Goal: Task Accomplishment & Management: Manage account settings

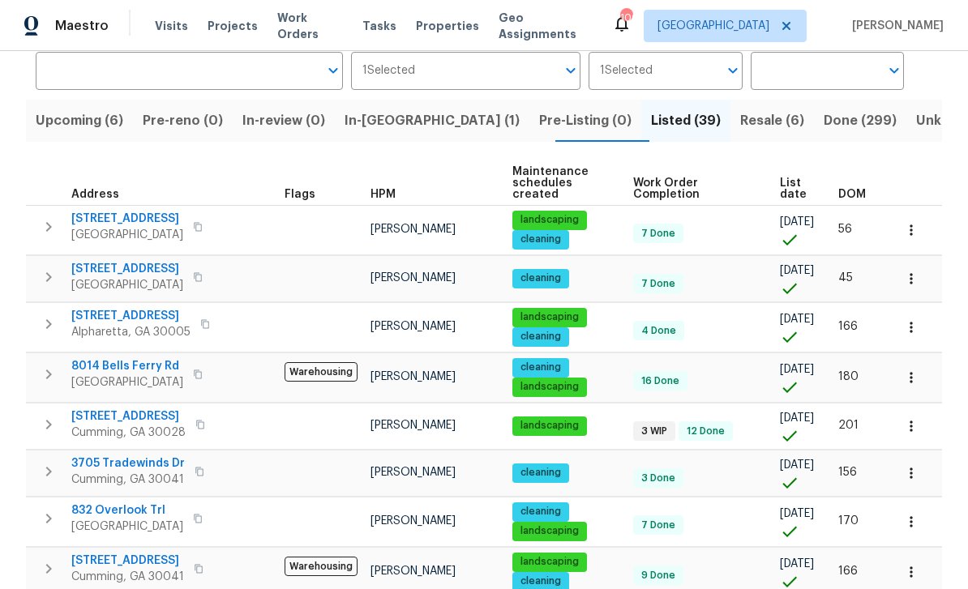
scroll to position [132, 0]
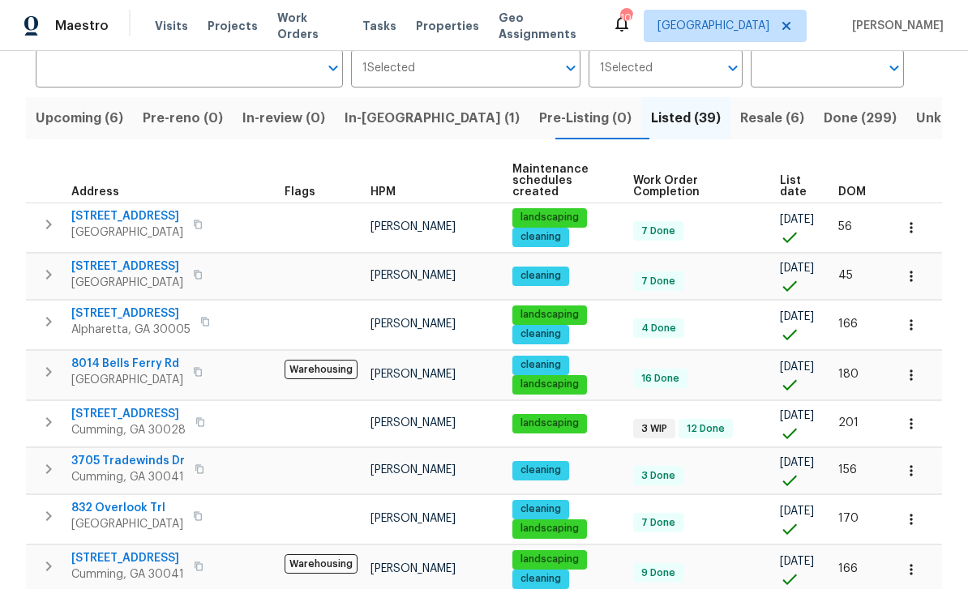
click at [81, 118] on span "Upcoming (6)" at bounding box center [80, 118] width 88 height 23
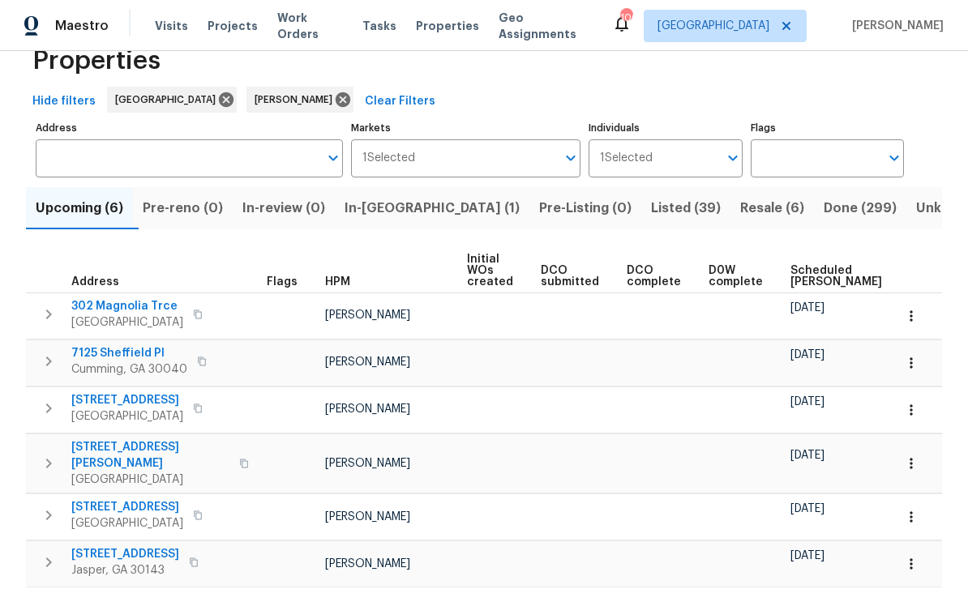
click at [740, 203] on span "Resale (6)" at bounding box center [772, 208] width 64 height 23
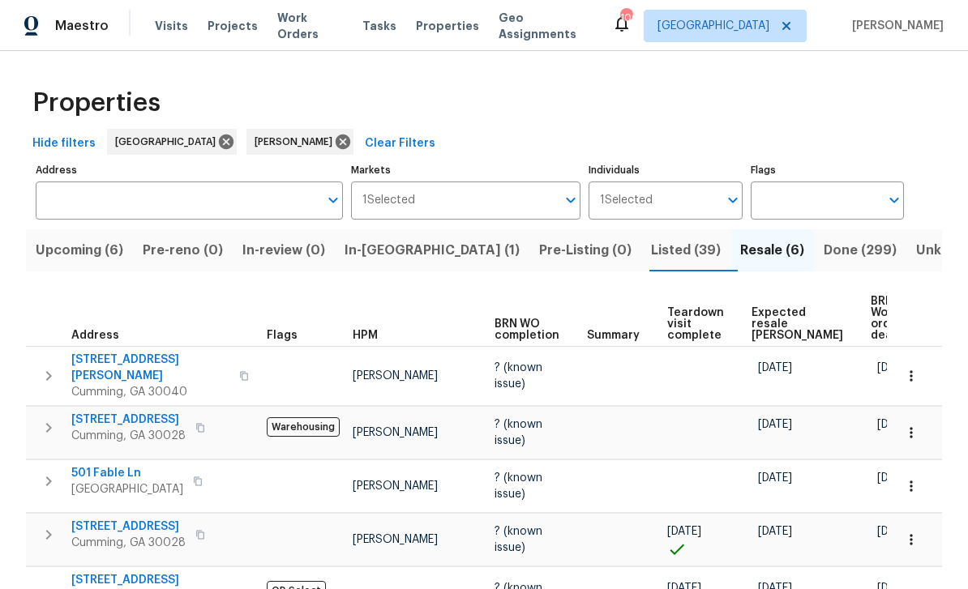
click at [388, 247] on span "In-reno (1)" at bounding box center [432, 250] width 175 height 23
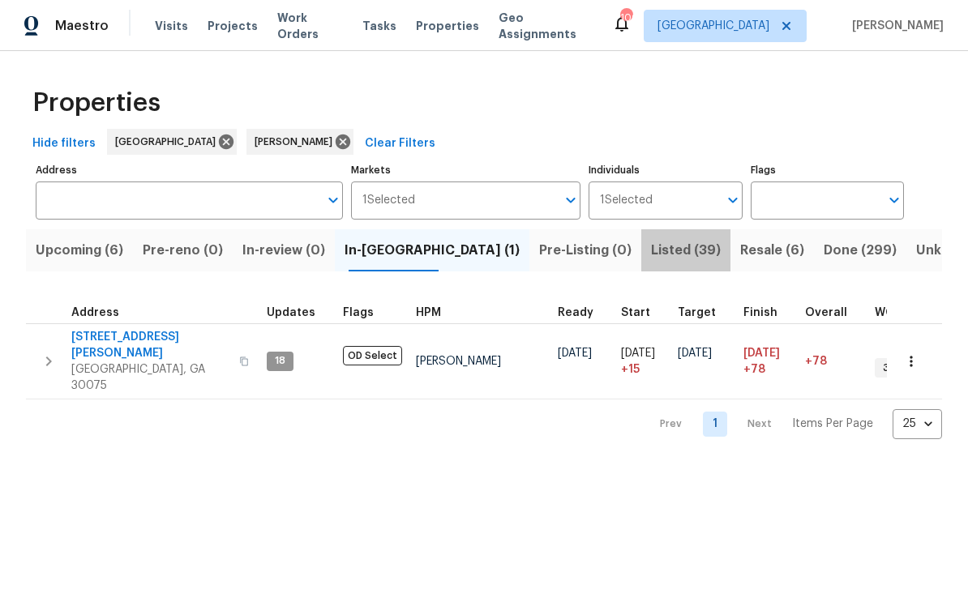
click at [651, 247] on span "Listed (39)" at bounding box center [686, 250] width 70 height 23
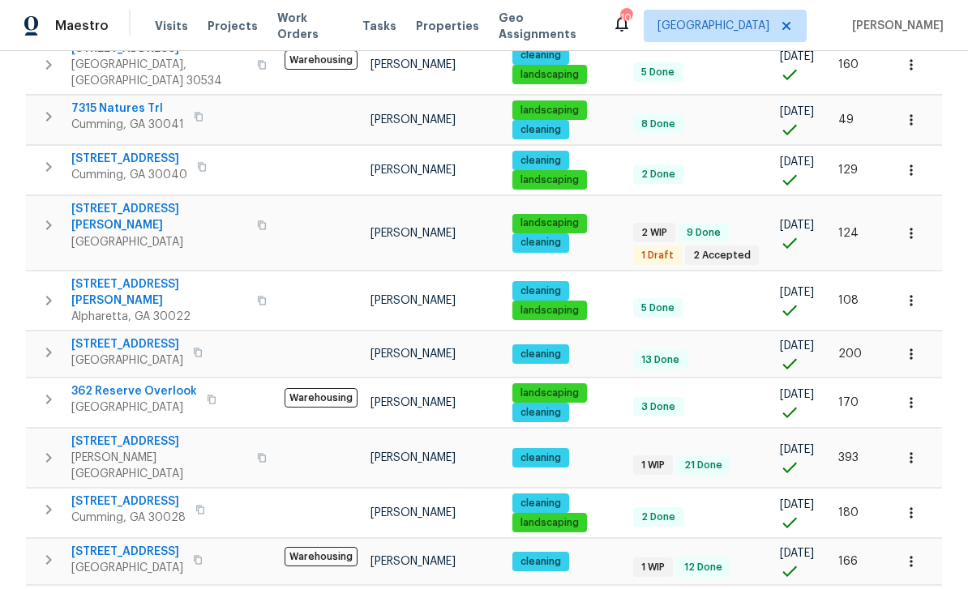
scroll to position [52, 0]
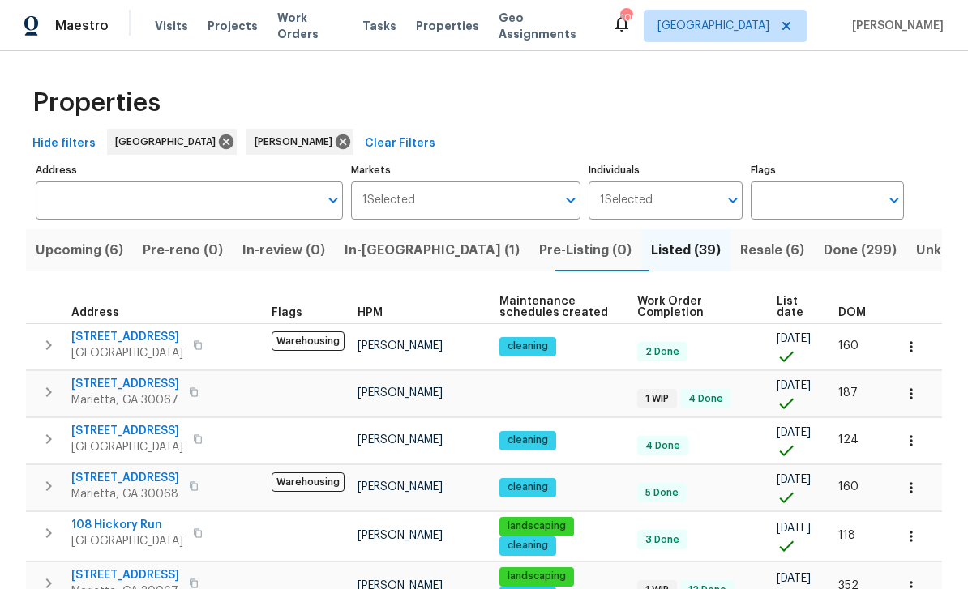
click at [131, 190] on input "Address" at bounding box center [177, 201] width 283 height 38
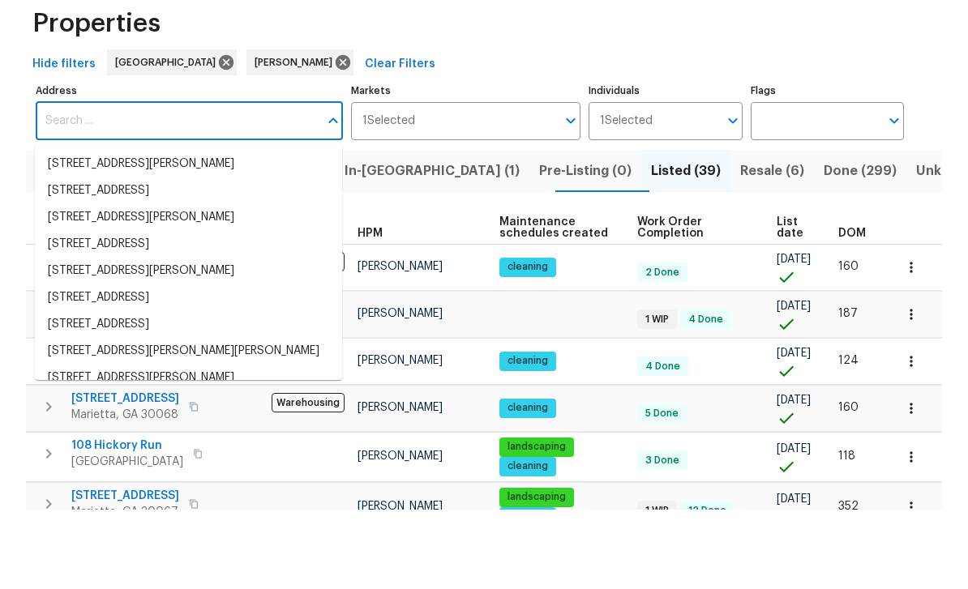
click at [87, 182] on input "Address" at bounding box center [177, 201] width 283 height 38
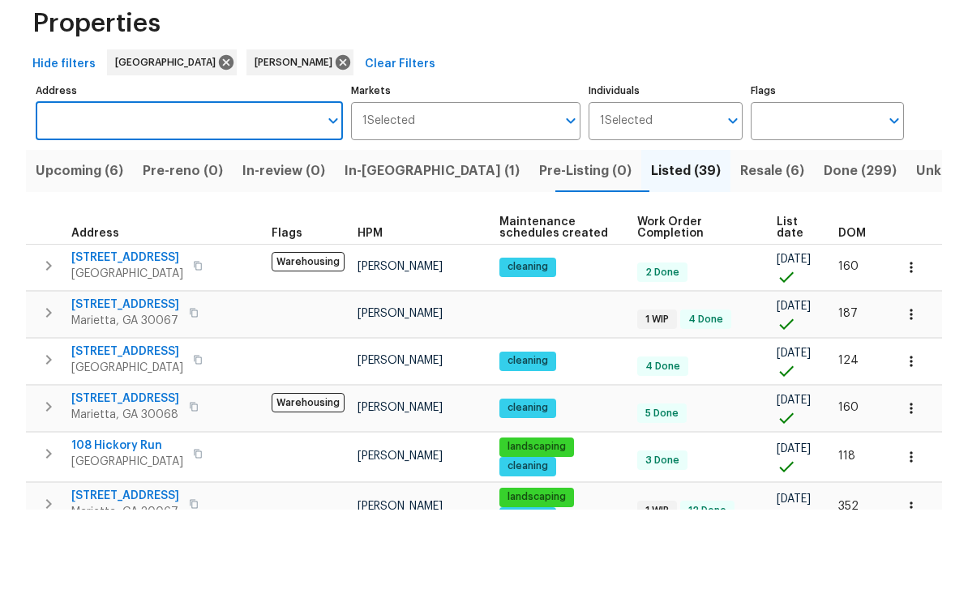
paste input "[STREET_ADDRESS][PERSON_NAME][PERSON_NAME]"
type input "[STREET_ADDRESS][PERSON_NAME][PERSON_NAME]"
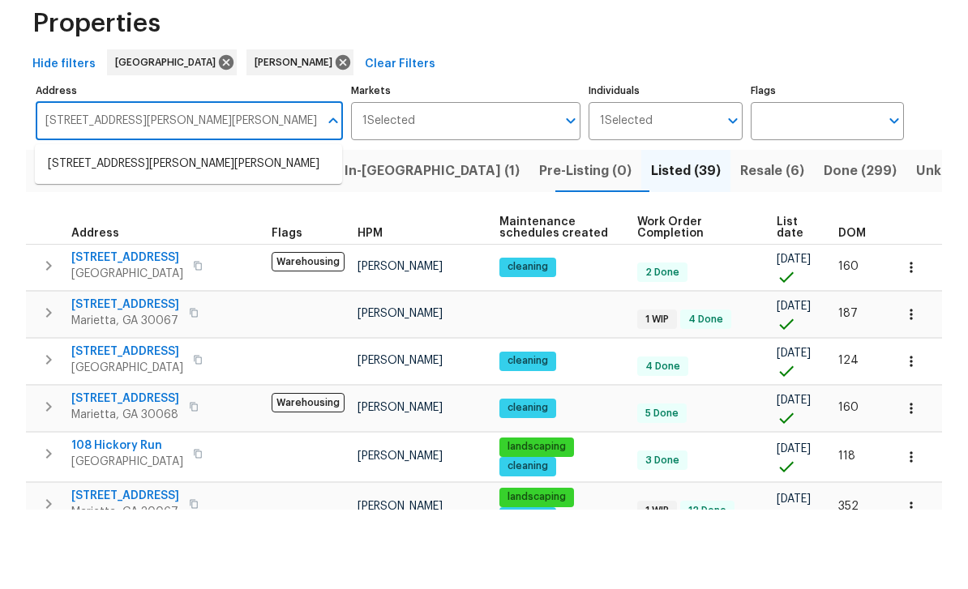
click at [75, 230] on li "10515 Colony Glen Dr Alpharetta GA 30022" at bounding box center [188, 243] width 307 height 27
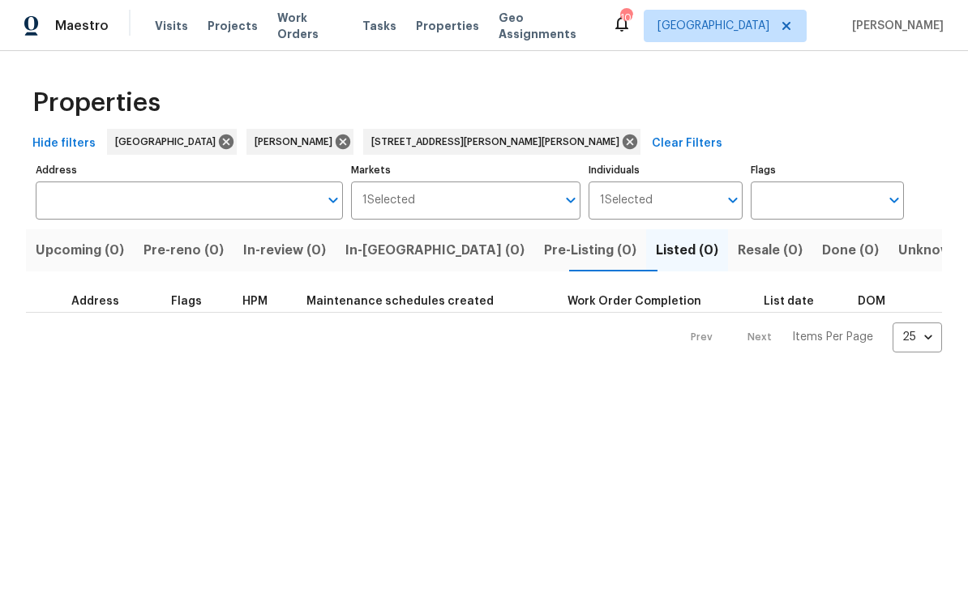
type input "10515 Colony Glen Dr Alpharetta GA 30022"
click at [336, 140] on icon at bounding box center [343, 142] width 15 height 15
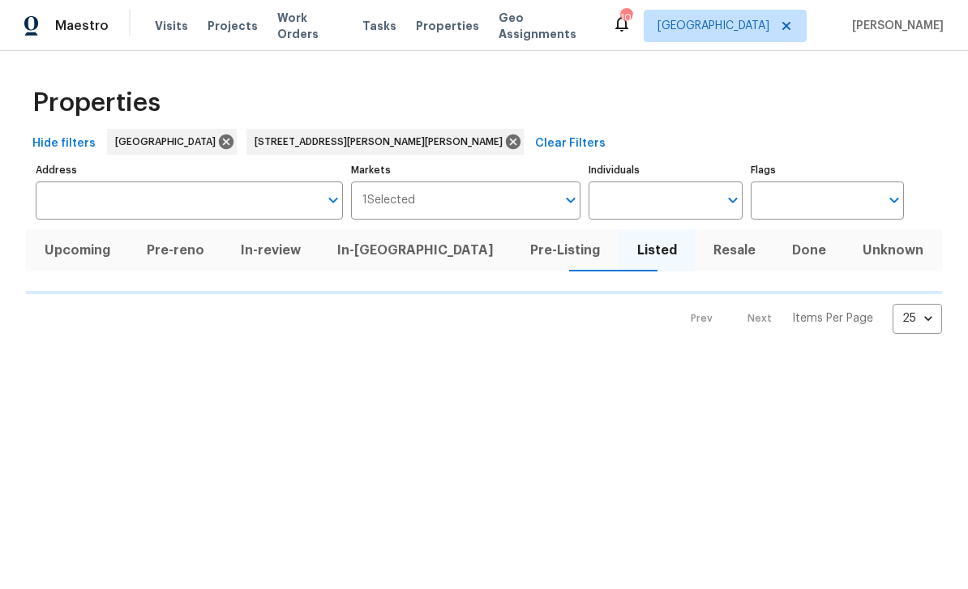
type input "10515 Colony Glen Dr Alpharetta GA 30022"
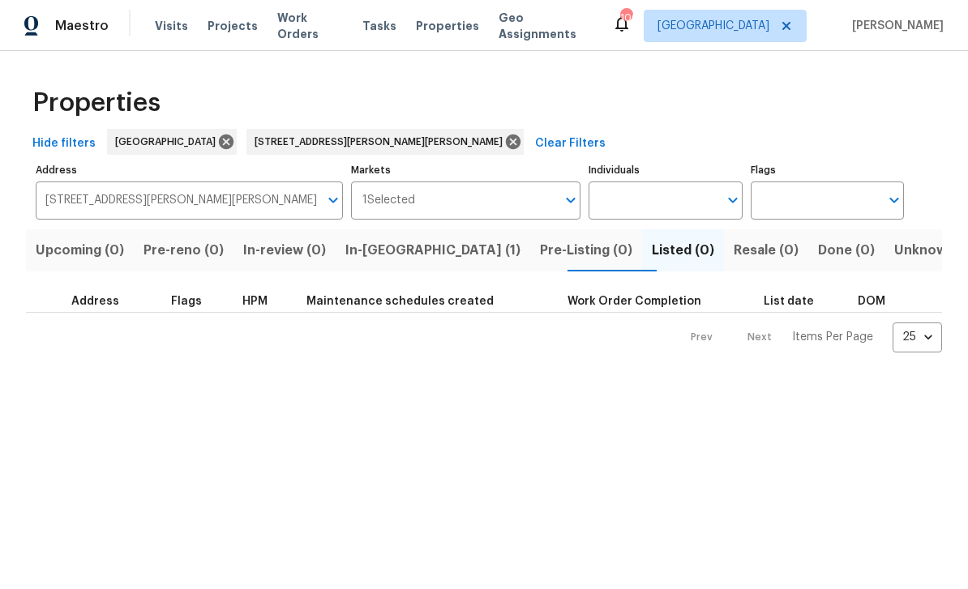
click at [411, 249] on span "In-reno (1)" at bounding box center [432, 250] width 175 height 23
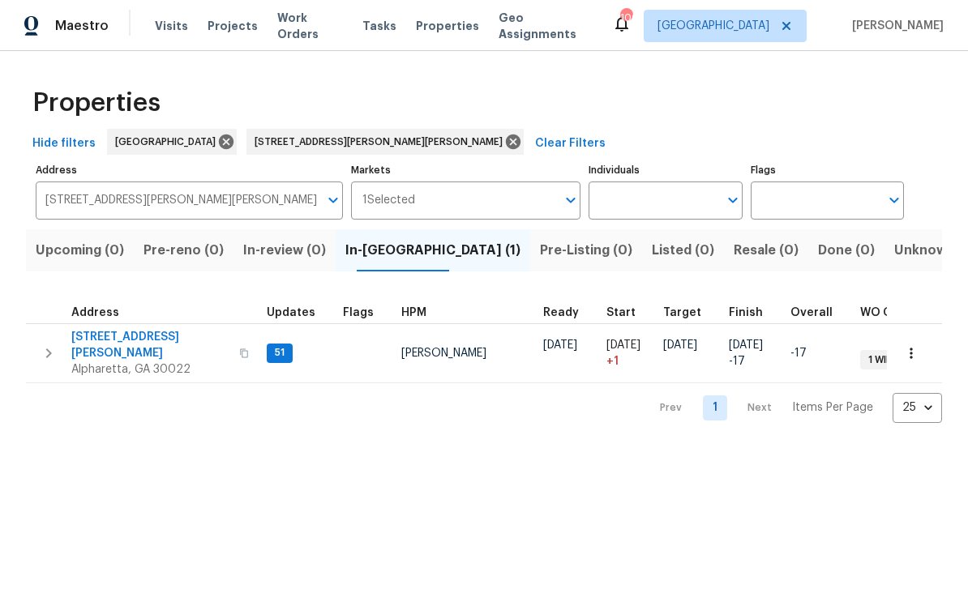
click at [114, 343] on span "10515 Colony Glen Dr" at bounding box center [150, 345] width 158 height 32
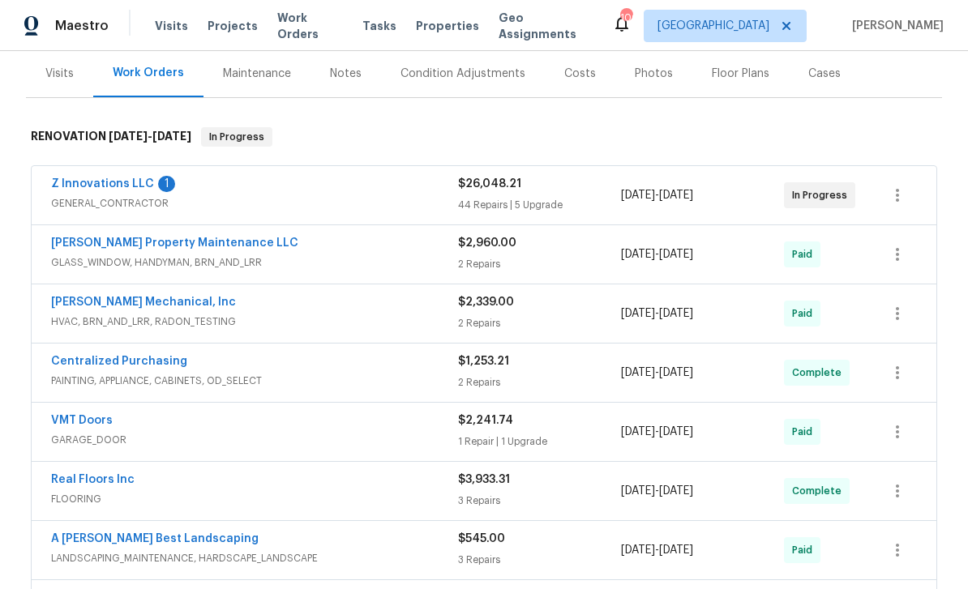
scroll to position [202, 0]
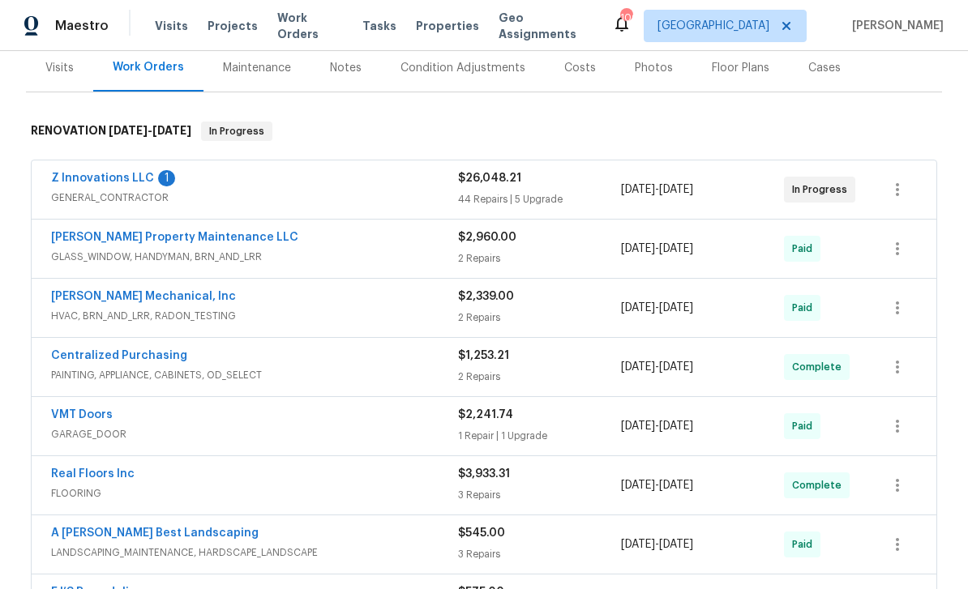
click at [105, 179] on link "Z Innovations LLC" at bounding box center [102, 178] width 103 height 11
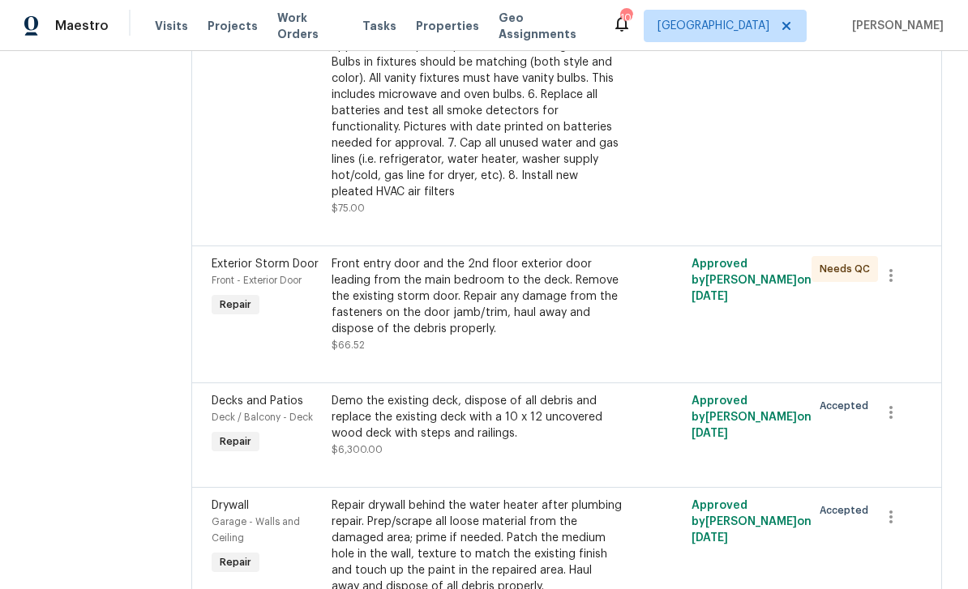
scroll to position [8632, 0]
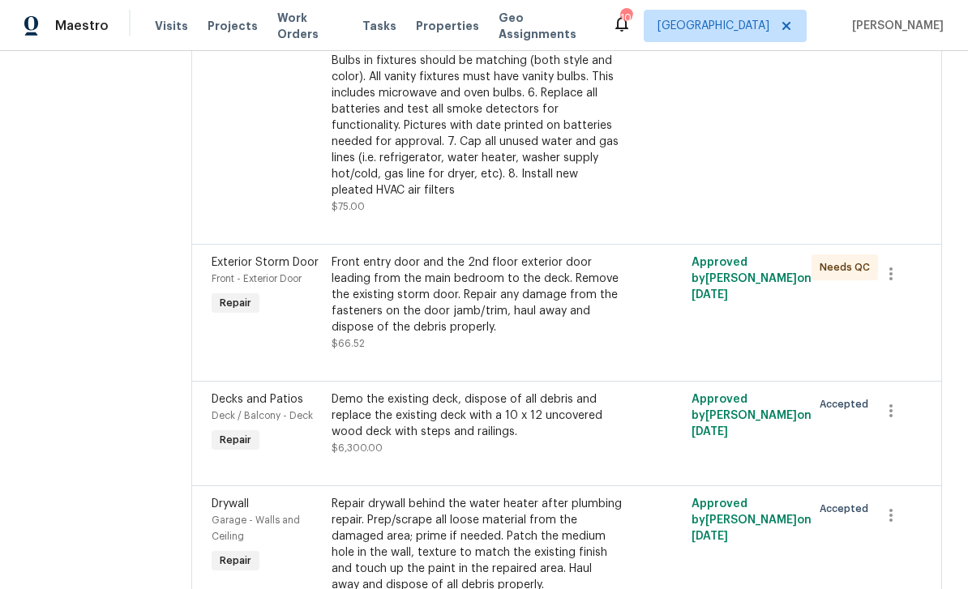
click at [259, 411] on span "Deck / Balcony - Deck" at bounding box center [262, 416] width 101 height 10
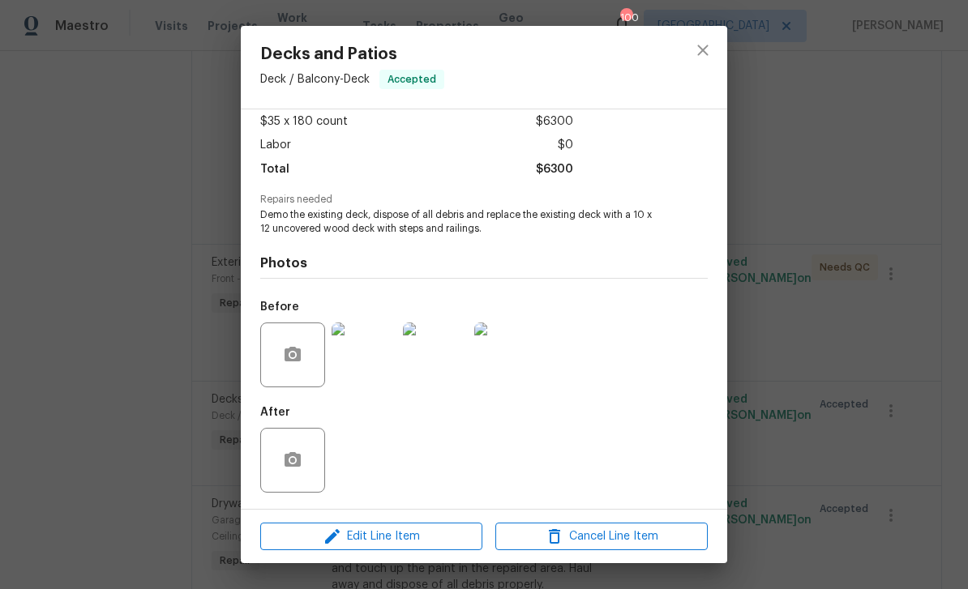
scroll to position [93, 0]
click at [707, 50] on icon "close" at bounding box center [702, 50] width 19 height 19
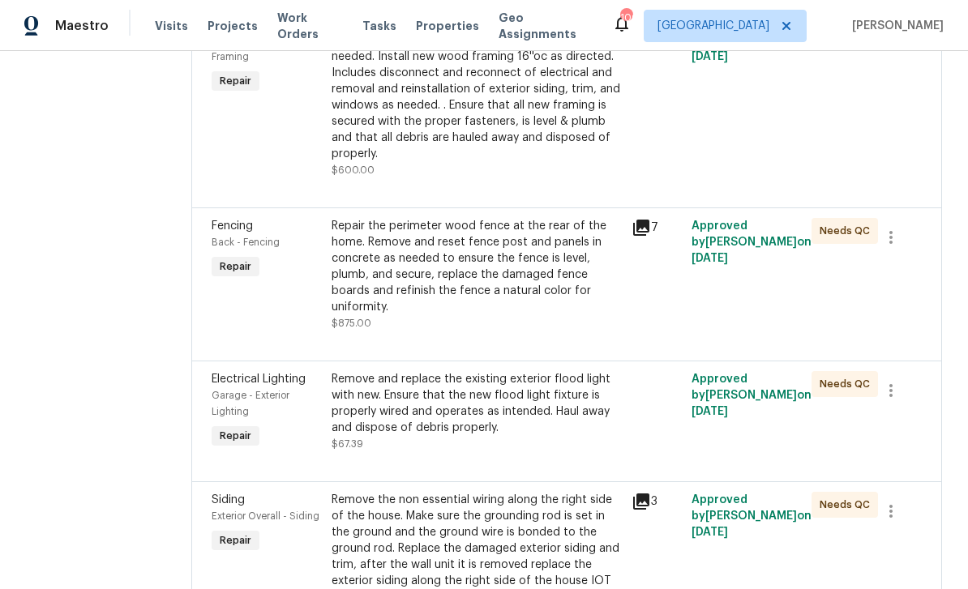
scroll to position [2395, 0]
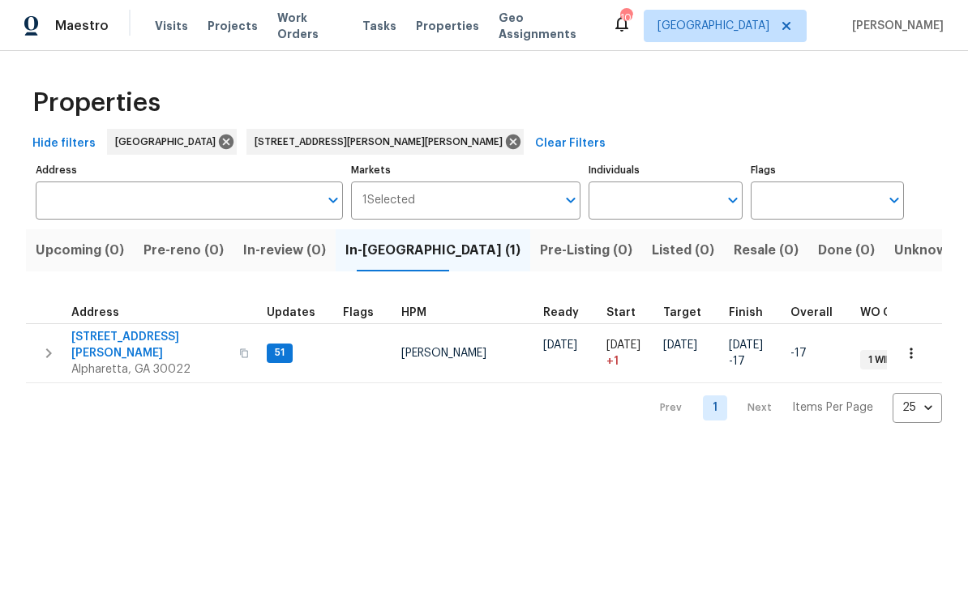
type input "10515 Colony Glen Dr Alpharetta GA 30022"
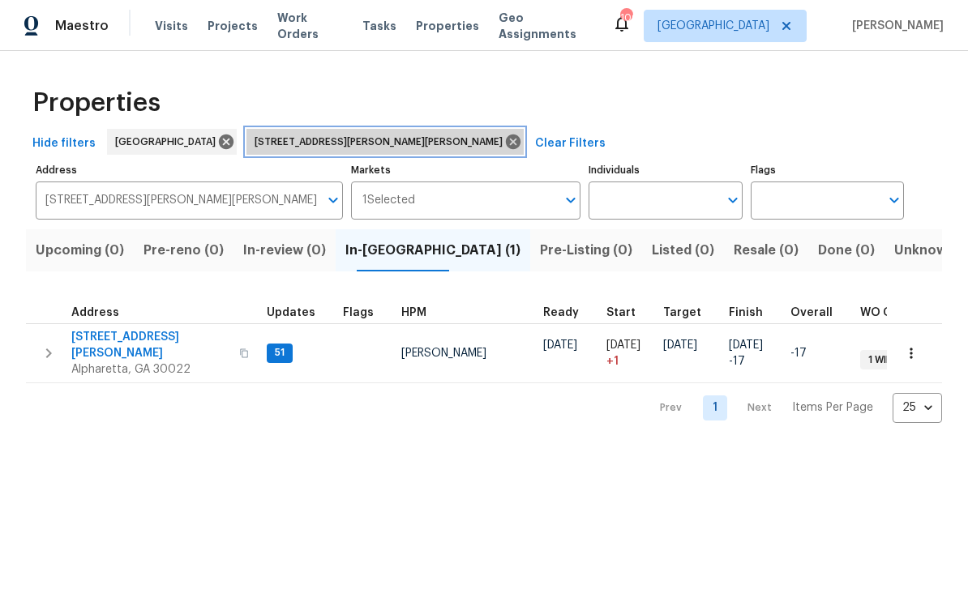
click at [506, 139] on icon at bounding box center [513, 142] width 15 height 15
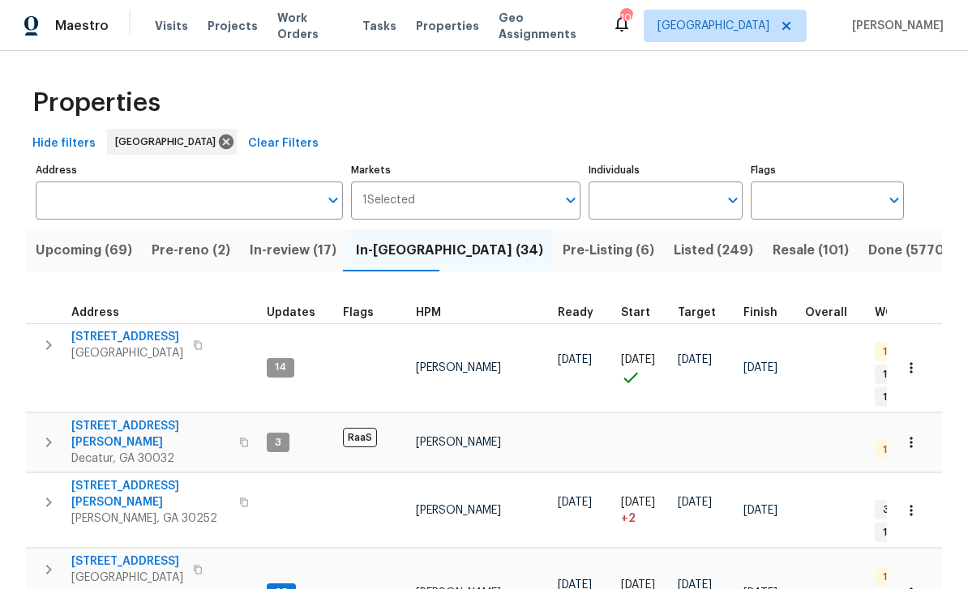
scroll to position [52, 0]
click at [718, 182] on input "Individuals" at bounding box center [653, 201] width 129 height 38
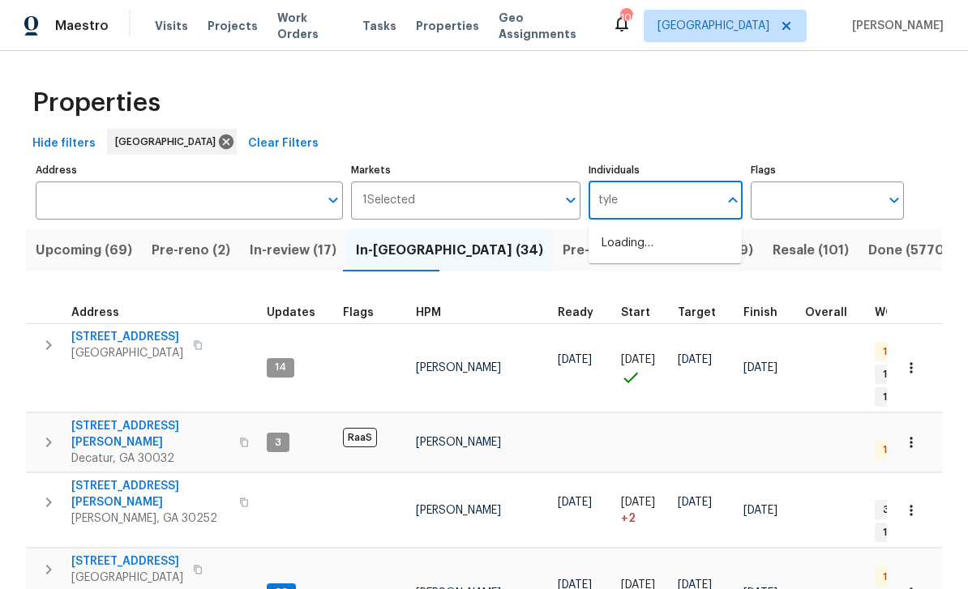
type input "tyler"
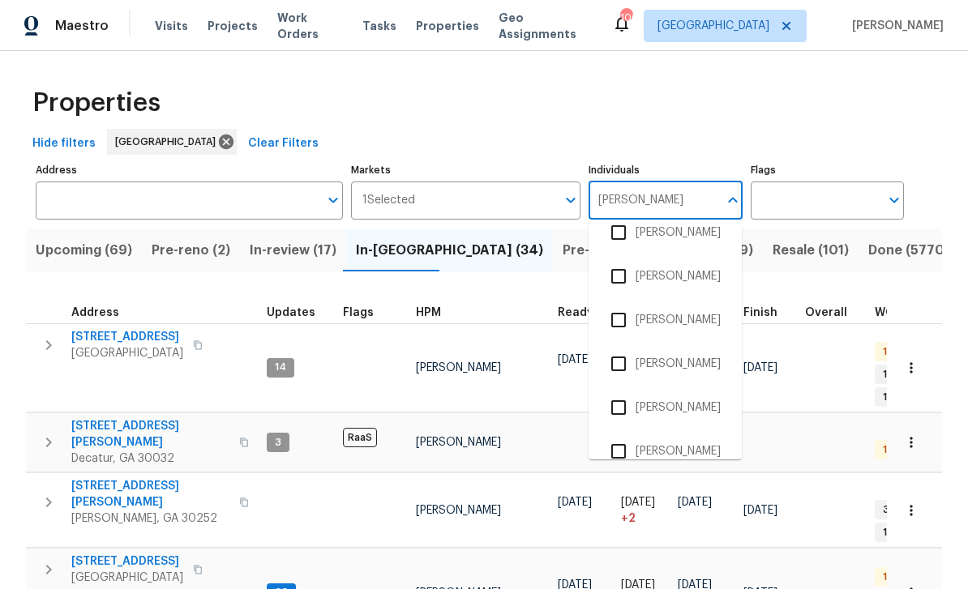
scroll to position [326, 0]
click at [620, 259] on input "checkbox" at bounding box center [619, 276] width 34 height 34
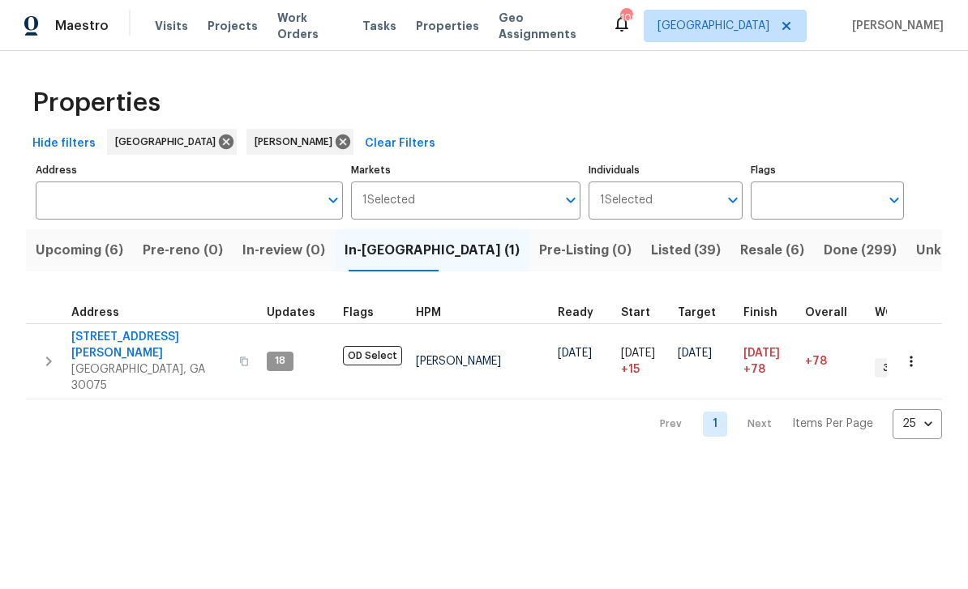
click at [93, 249] on span "Upcoming (6)" at bounding box center [80, 250] width 88 height 23
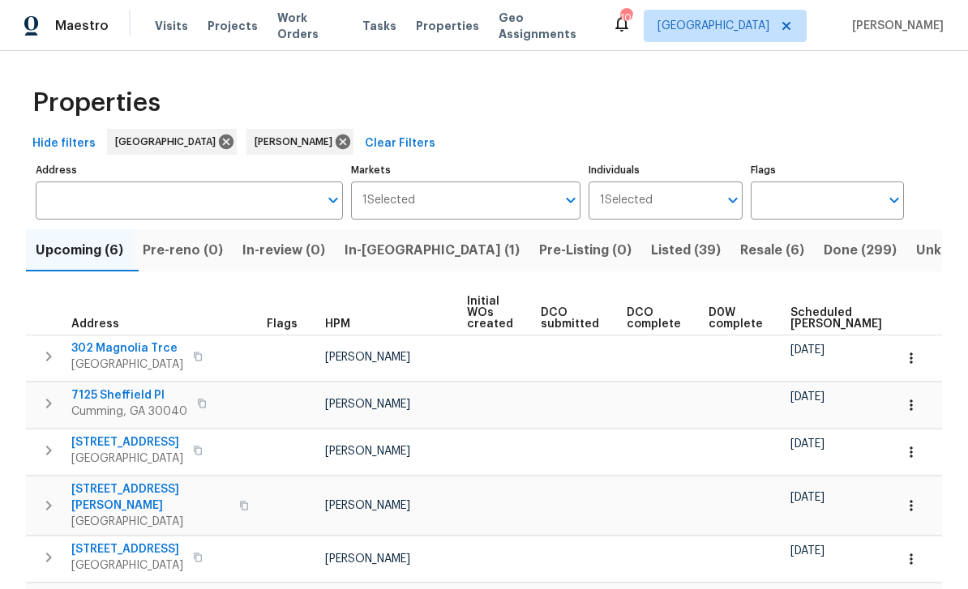
click at [795, 311] on span "Scheduled COE" at bounding box center [837, 318] width 92 height 23
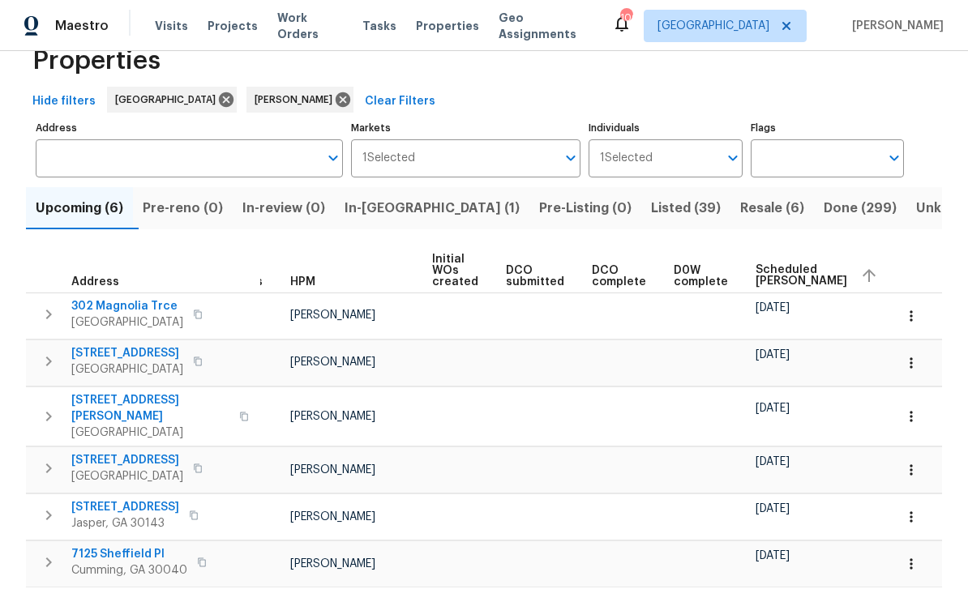
scroll to position [0, 36]
click at [83, 349] on span "202 Hickory Nut Ln" at bounding box center [127, 353] width 112 height 16
click at [915, 360] on icon "button" at bounding box center [911, 363] width 16 height 16
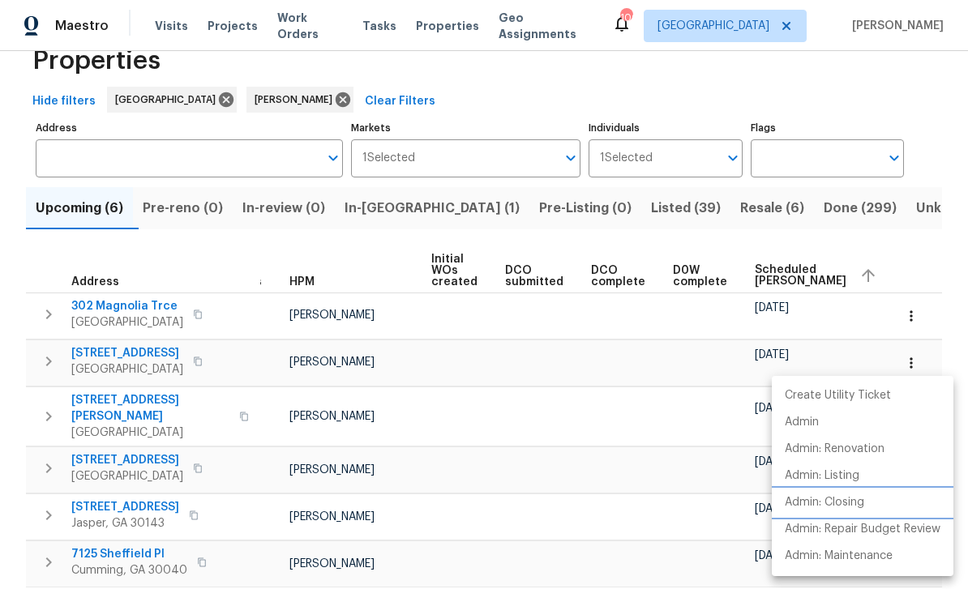
click at [845, 508] on p "Admin: Closing" at bounding box center [824, 503] width 79 height 17
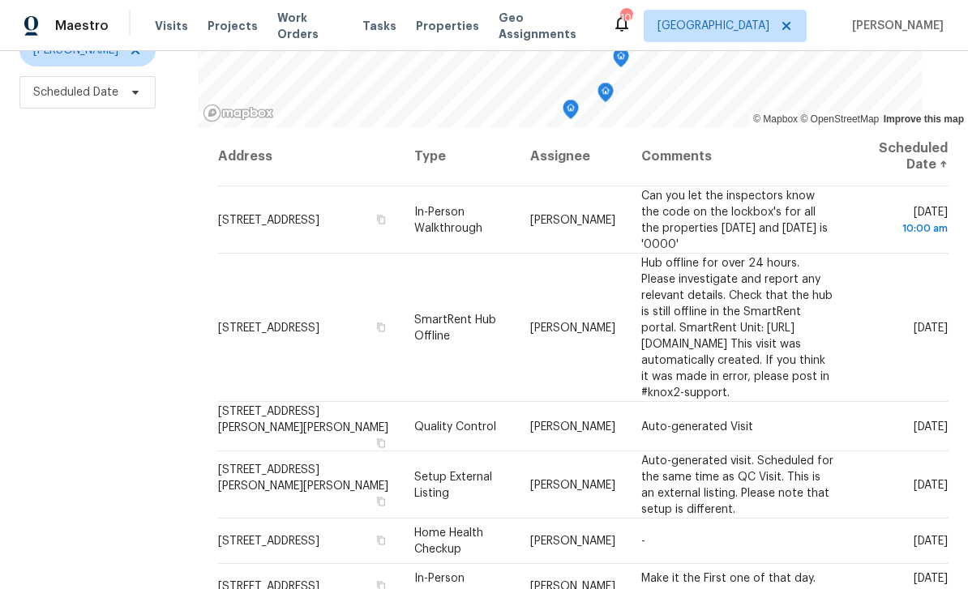
scroll to position [215, 0]
click at [0, 0] on icon at bounding box center [0, 0] width 0 height 0
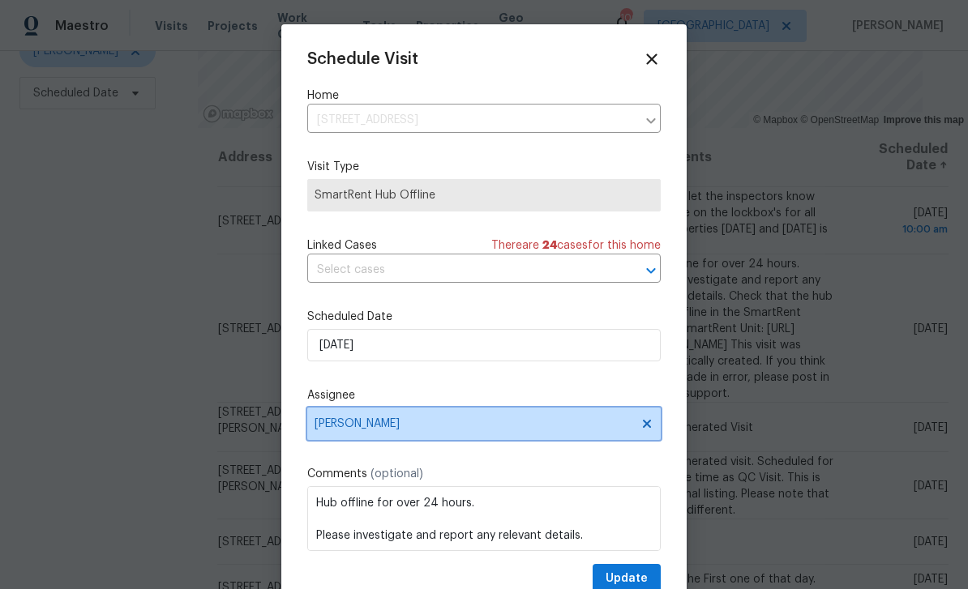
click at [591, 422] on span "[PERSON_NAME]" at bounding box center [474, 424] width 318 height 13
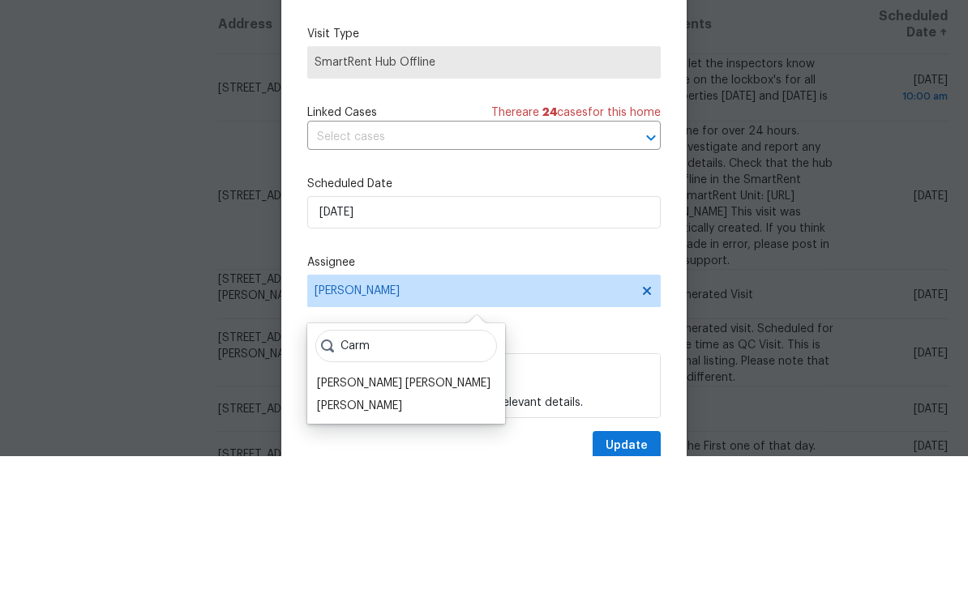
scroll to position [11, 0]
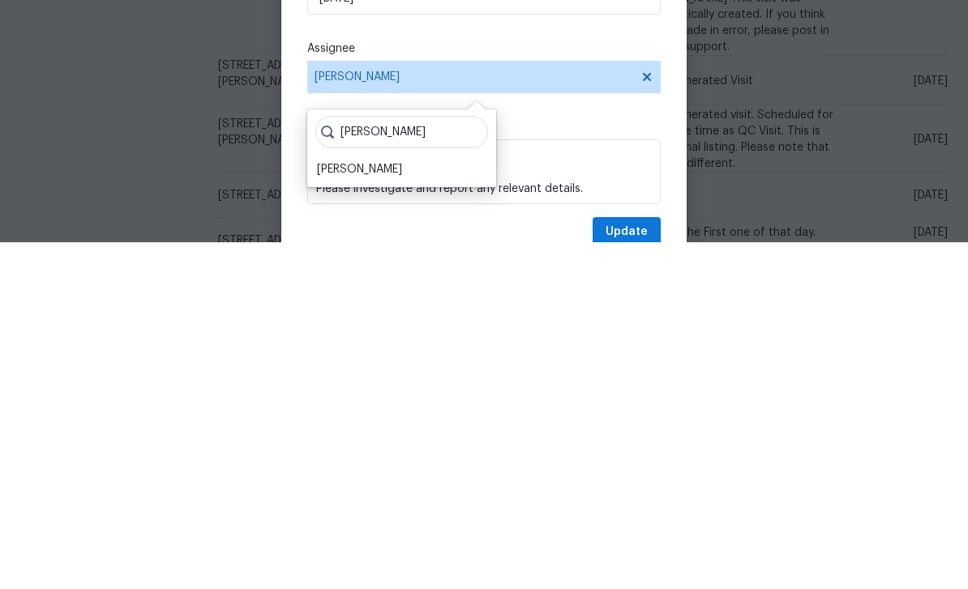
type input "[PERSON_NAME]"
click at [344, 508] on div "[PERSON_NAME]" at bounding box center [359, 516] width 85 height 16
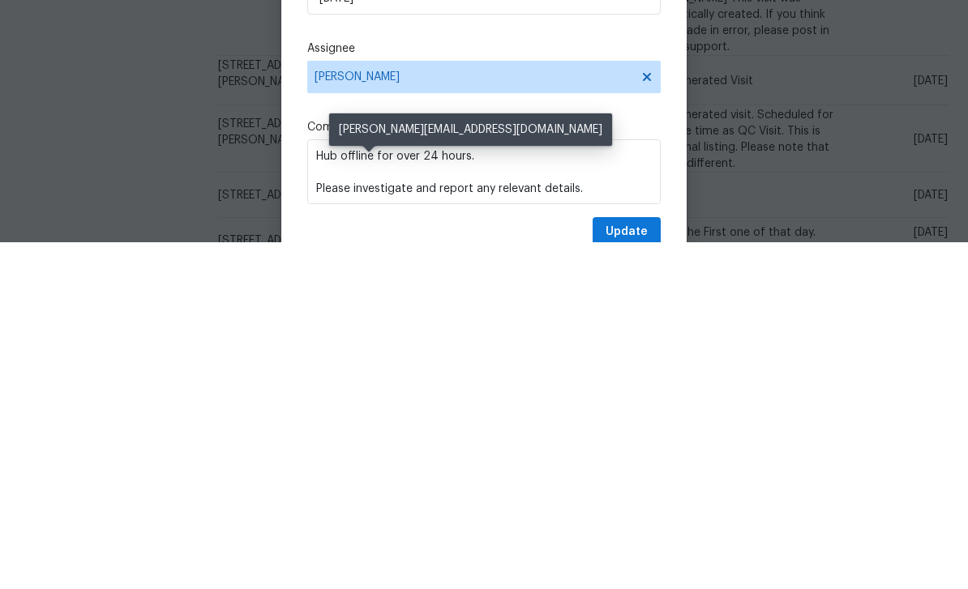
scroll to position [52, 0]
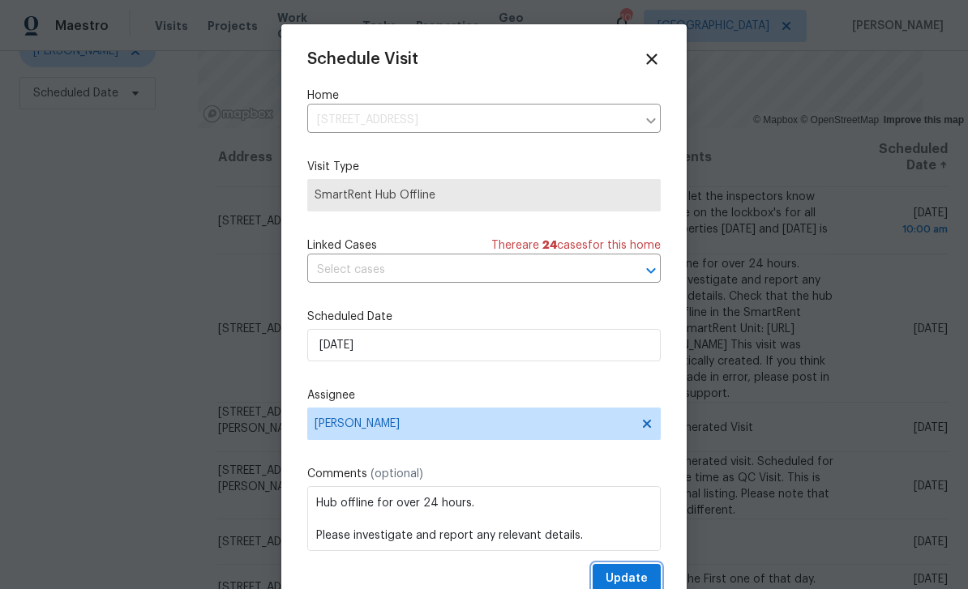
click at [644, 574] on span "Update" at bounding box center [627, 579] width 42 height 20
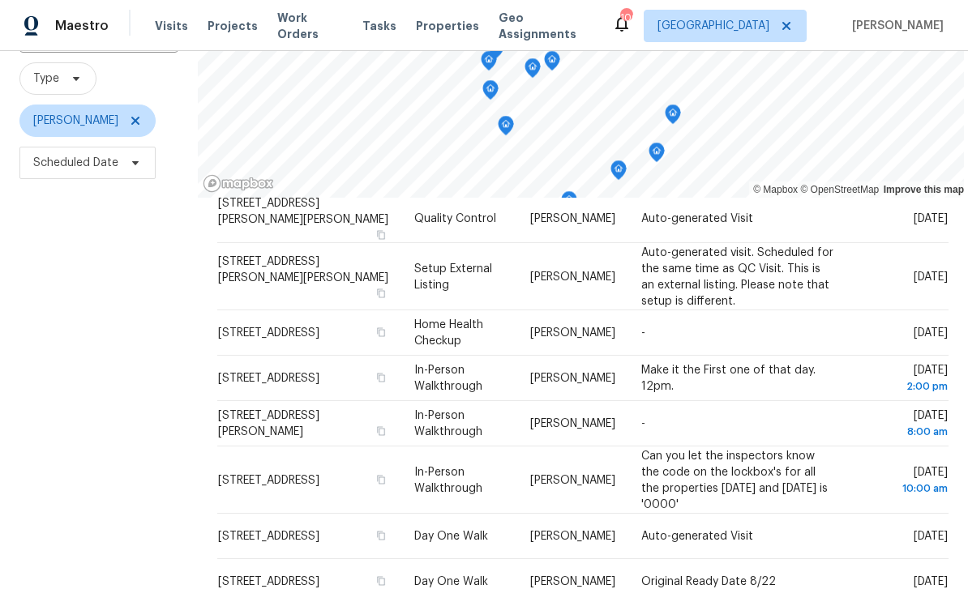
scroll to position [178, 0]
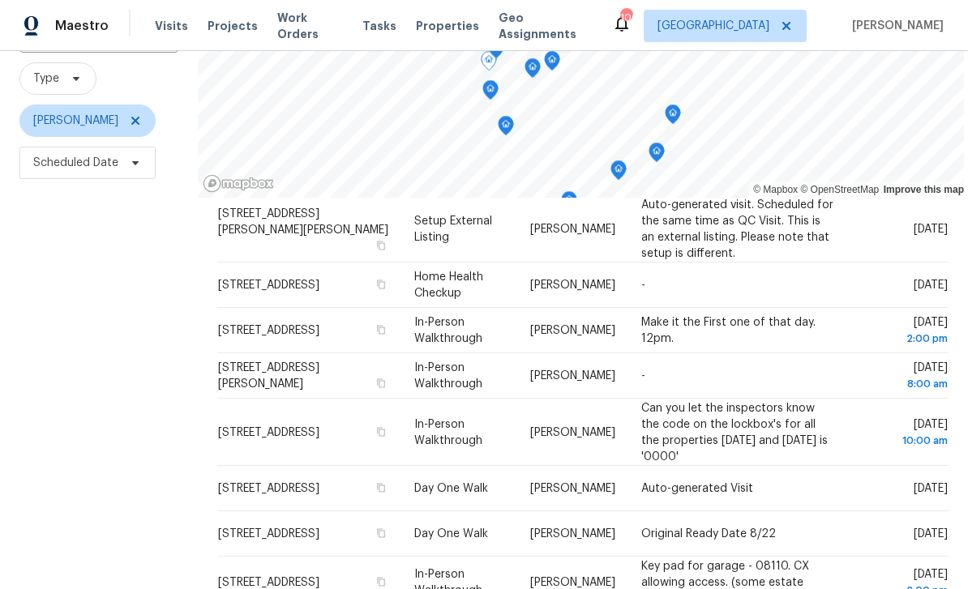
click at [827, 466] on td "Auto-generated Visit" at bounding box center [738, 488] width 220 height 45
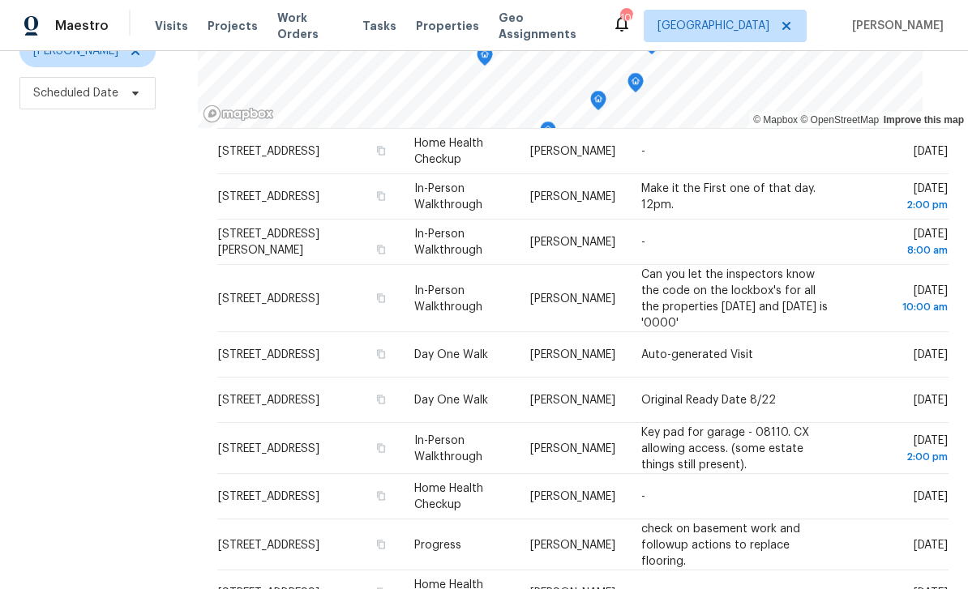
scroll to position [242, 0]
click at [0, 0] on icon at bounding box center [0, 0] width 0 height 0
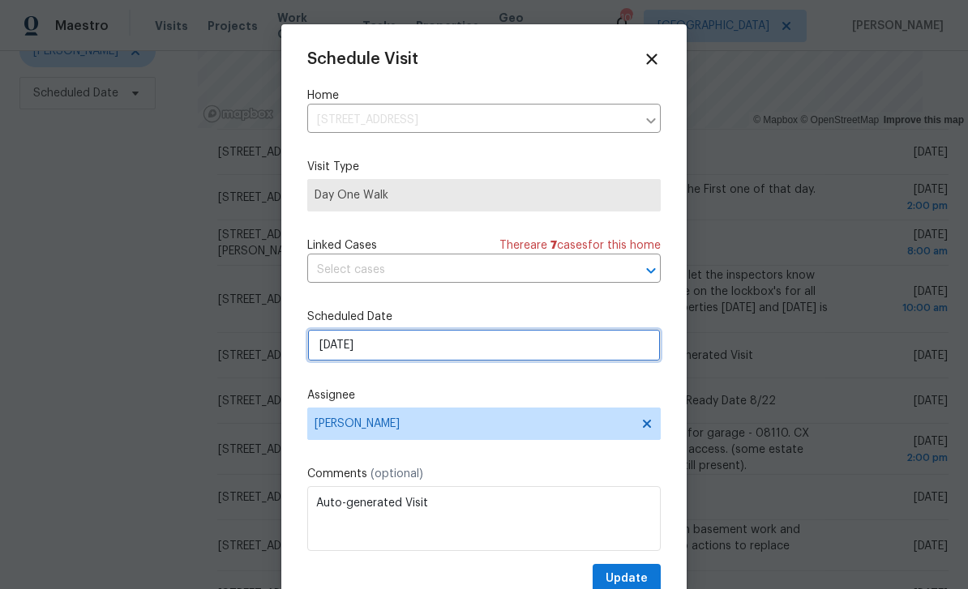
click at [581, 349] on input "[DATE]" at bounding box center [484, 345] width 354 height 32
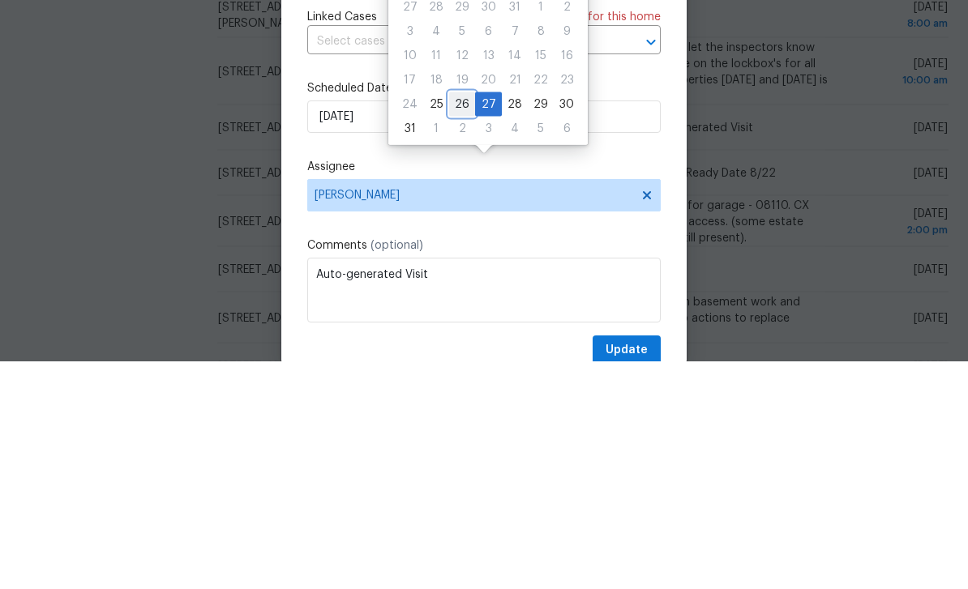
click at [461, 321] on div "26" at bounding box center [462, 332] width 26 height 23
type input "[DATE]"
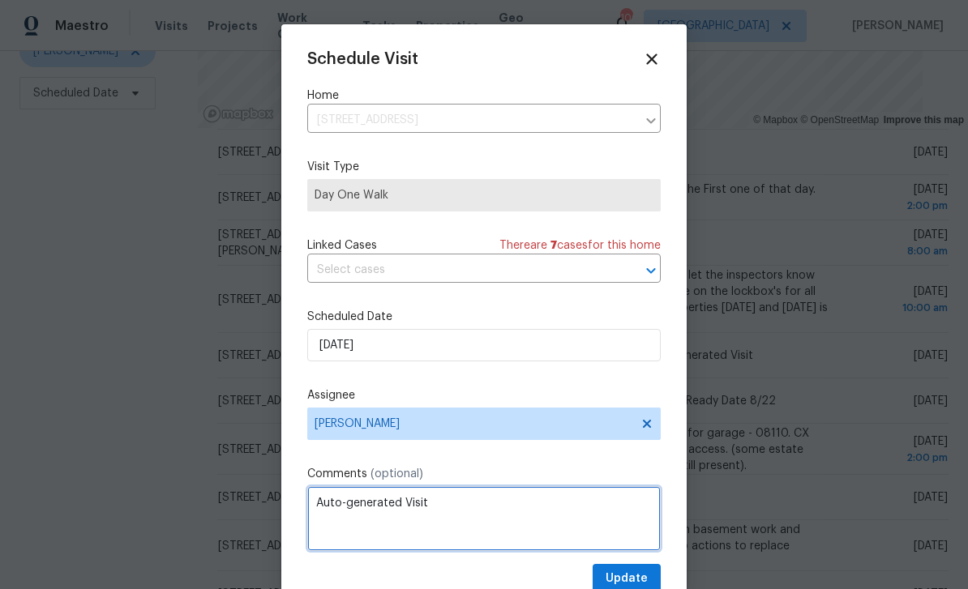
click at [553, 512] on textarea "Auto-generated Visit" at bounding box center [484, 518] width 354 height 65
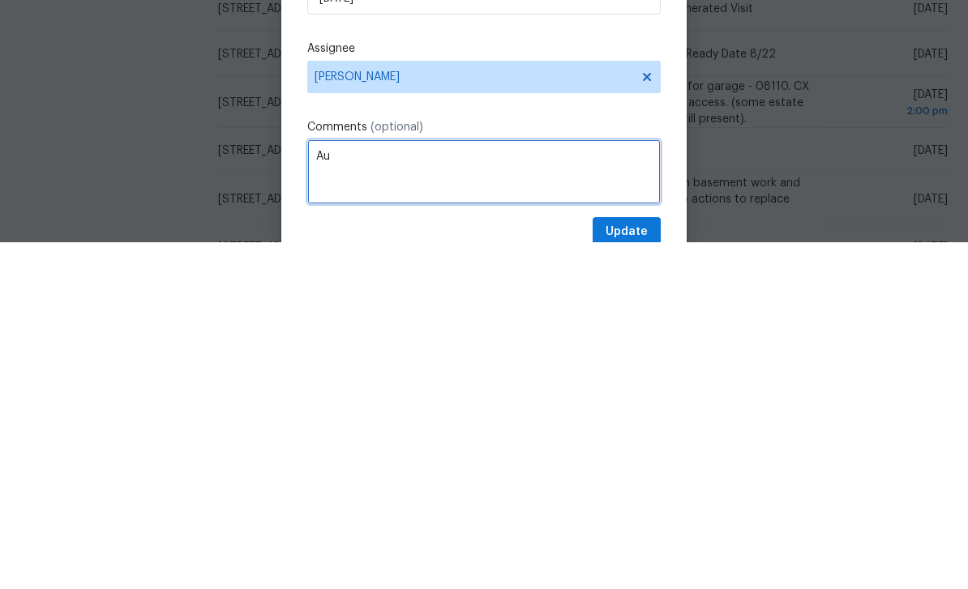
type textarea "A"
type textarea "C"
type textarea "d"
type textarea "DCO at 12pm"
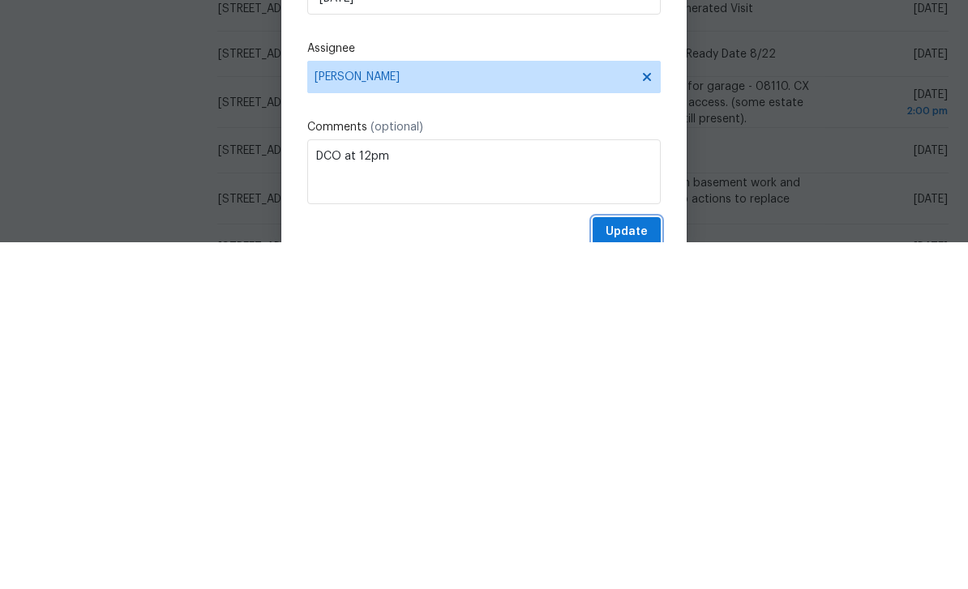
click at [630, 564] on button "Update" at bounding box center [627, 579] width 68 height 30
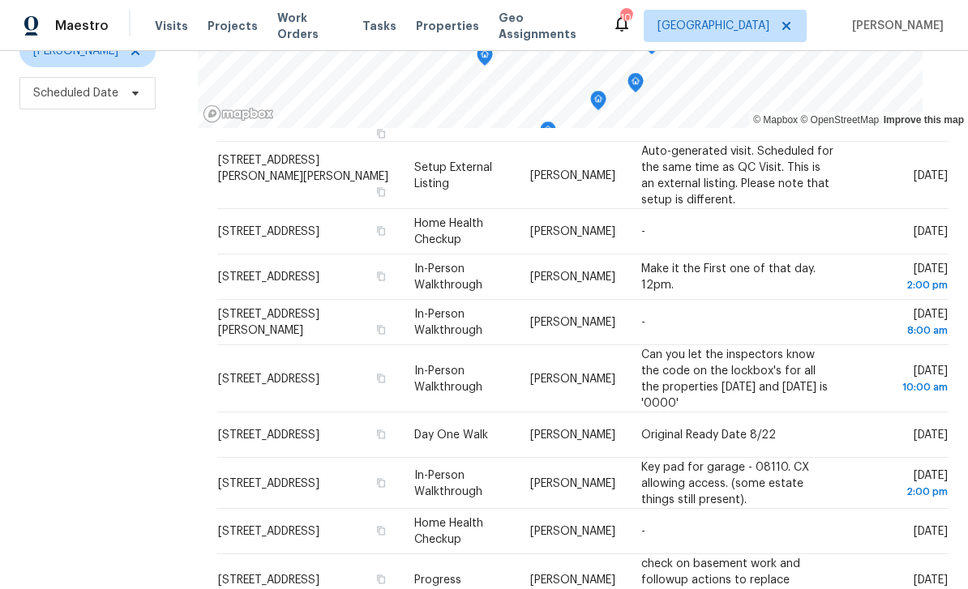
scroll to position [210, 0]
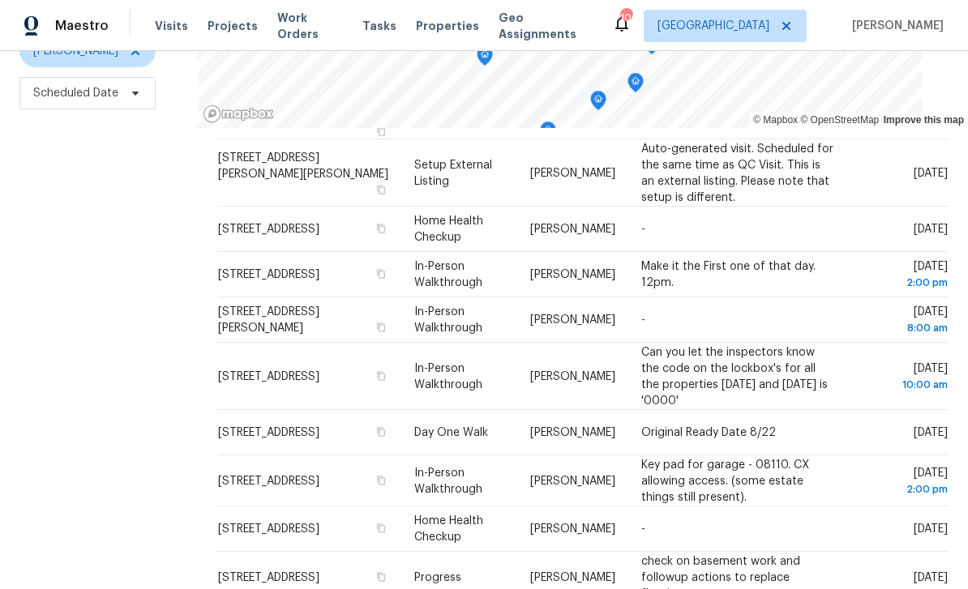
click at [0, 0] on icon at bounding box center [0, 0] width 0 height 0
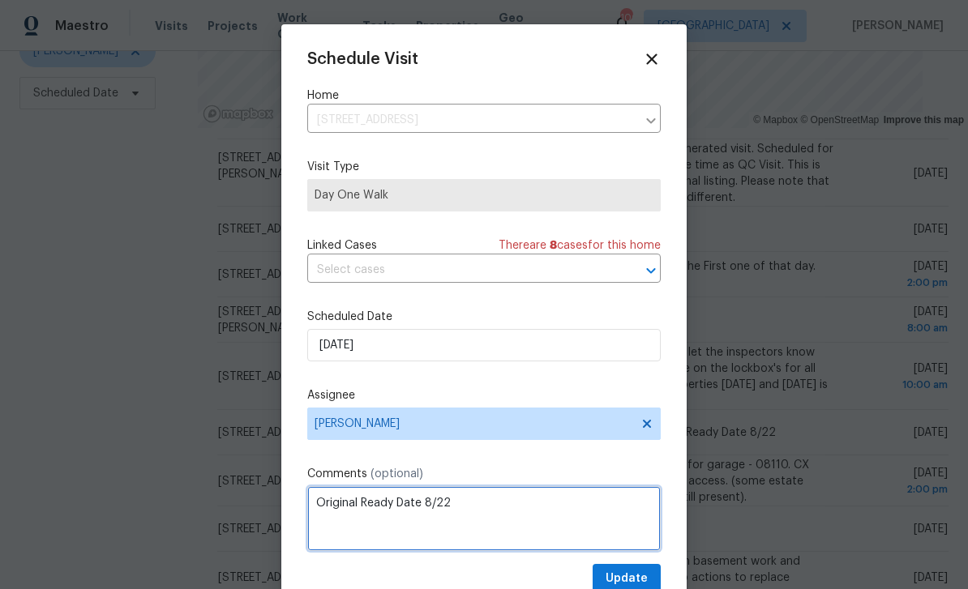
click at [550, 510] on textarea "Original Ready Date 8/22" at bounding box center [484, 518] width 354 height 65
type textarea "Original Ready Date 8/22 DCO"
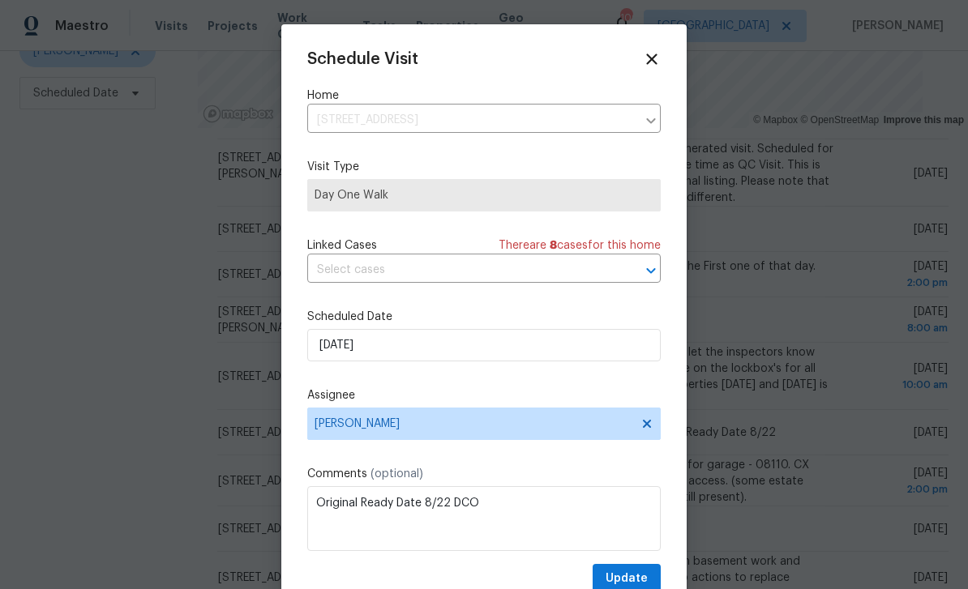
click at [140, 364] on div at bounding box center [484, 294] width 968 height 589
click at [649, 55] on icon at bounding box center [651, 59] width 11 height 11
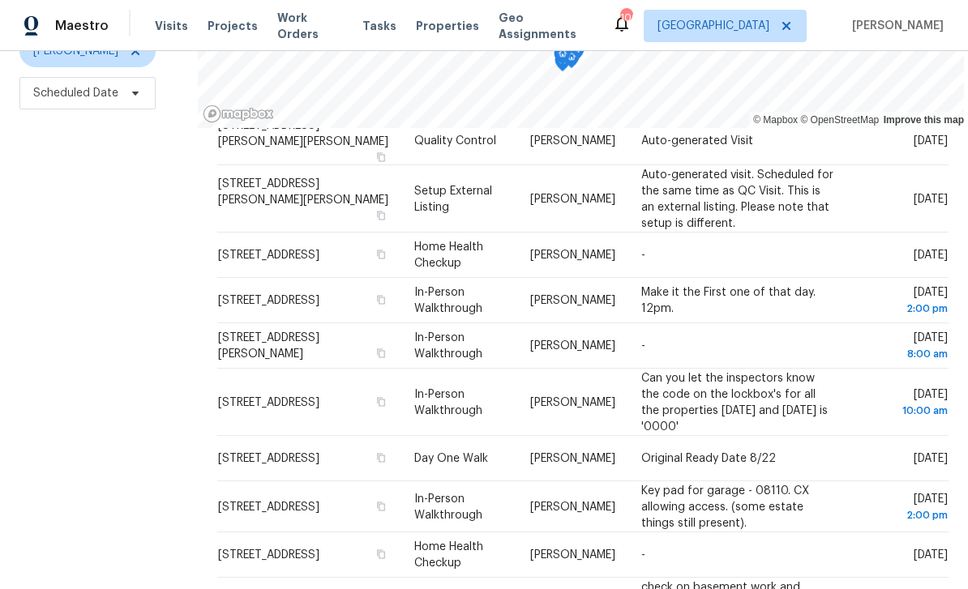
scroll to position [191, 0]
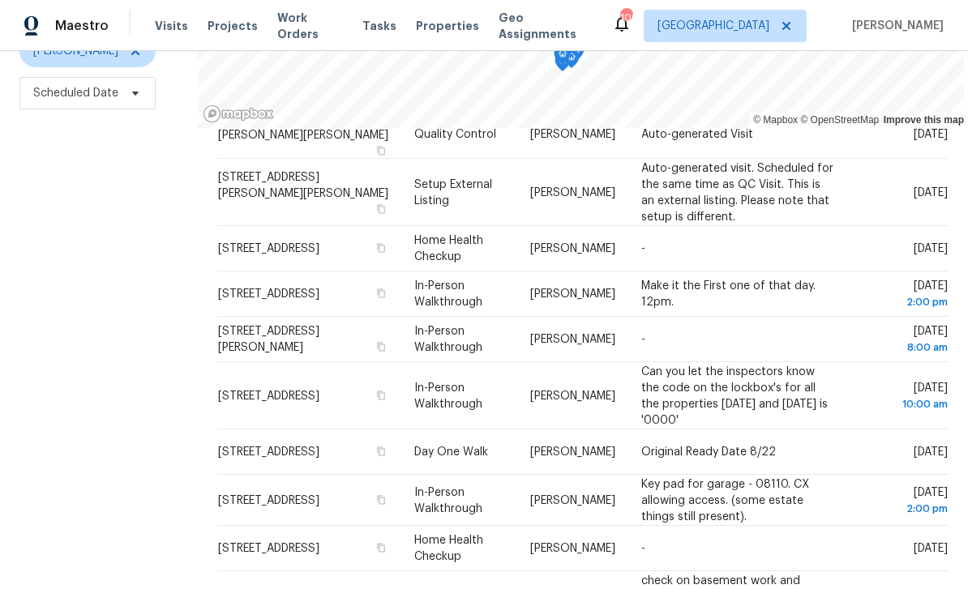
click at [0, 0] on icon at bounding box center [0, 0] width 0 height 0
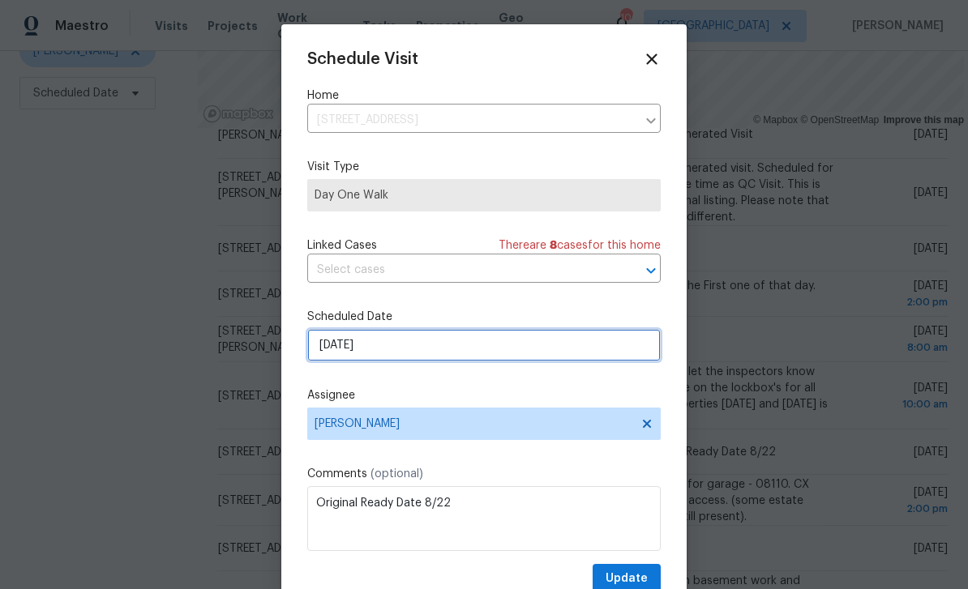
click at [600, 343] on input "8/27/2025" at bounding box center [484, 345] width 354 height 32
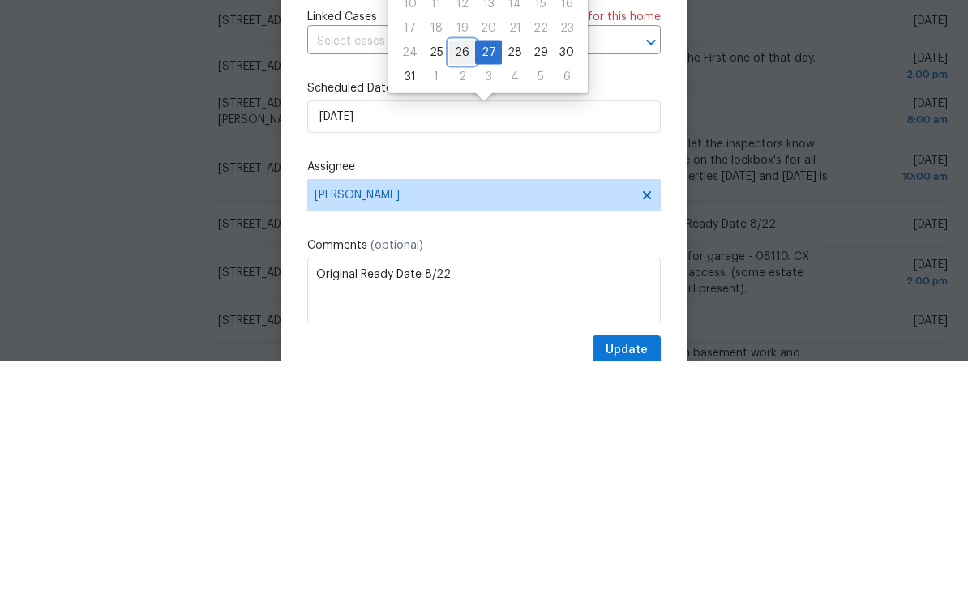
click at [465, 269] on div "26" at bounding box center [462, 280] width 26 height 23
type input "8/26/2025"
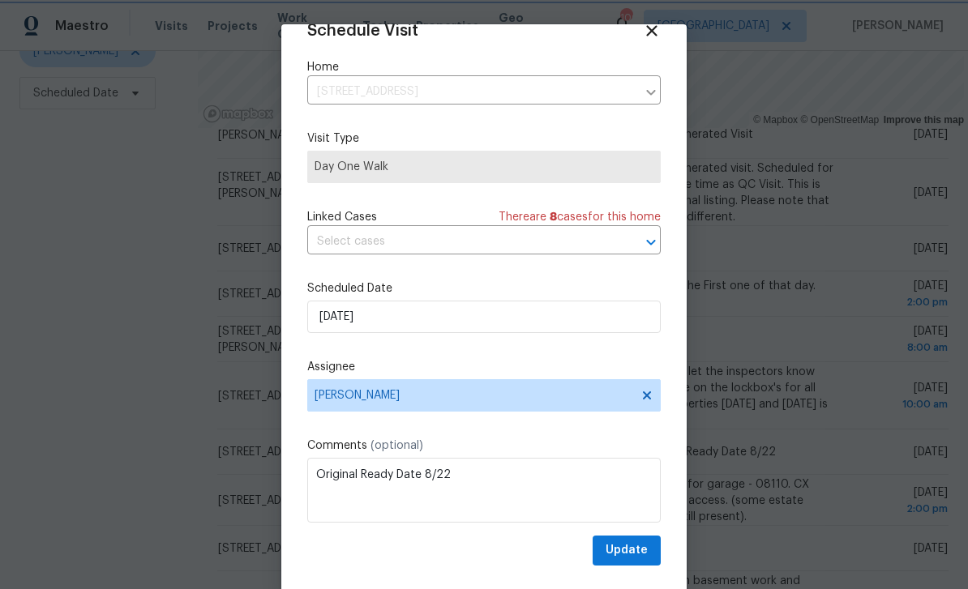
scroll to position [32, 0]
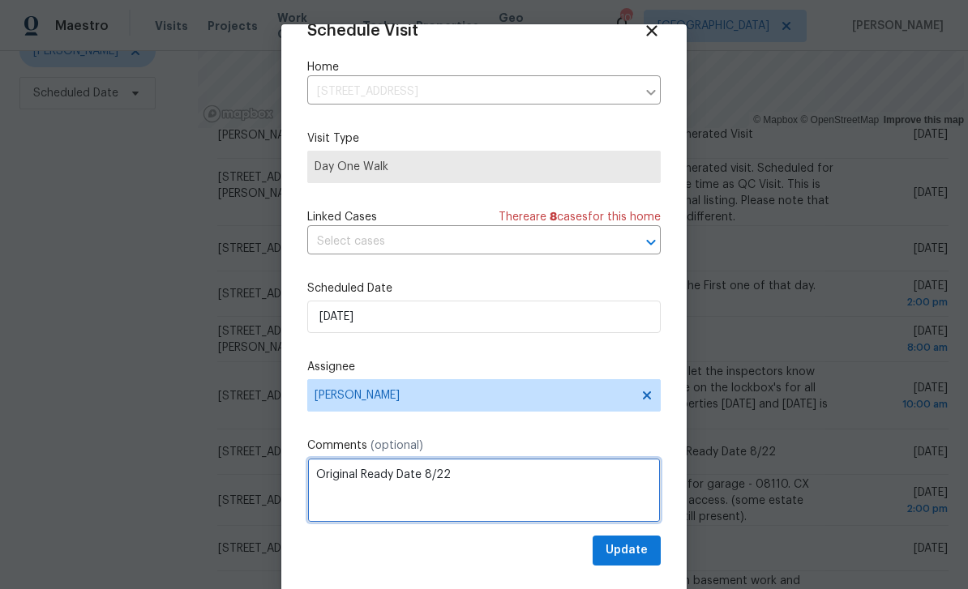
click at [570, 479] on textarea "Original Ready Date 8/22" at bounding box center [484, 490] width 354 height 65
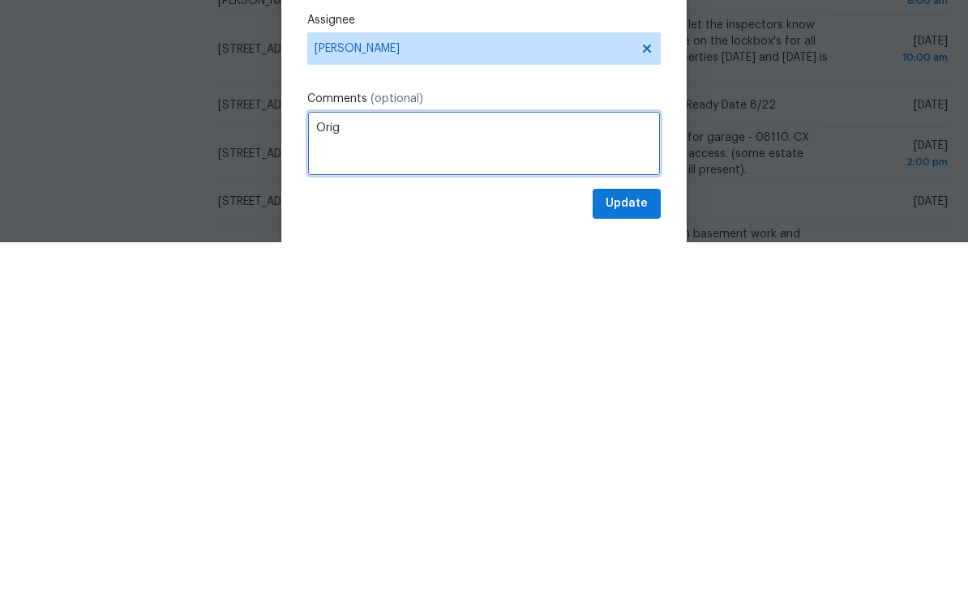
type textarea "Ori"
type textarea "DCO 26th at 12pm"
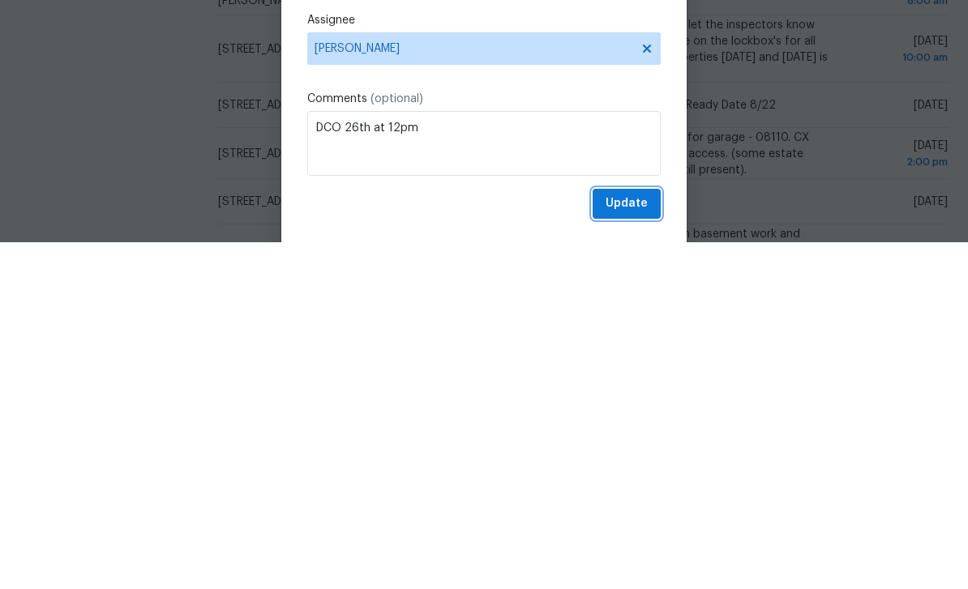
click at [626, 541] on span "Update" at bounding box center [627, 551] width 42 height 20
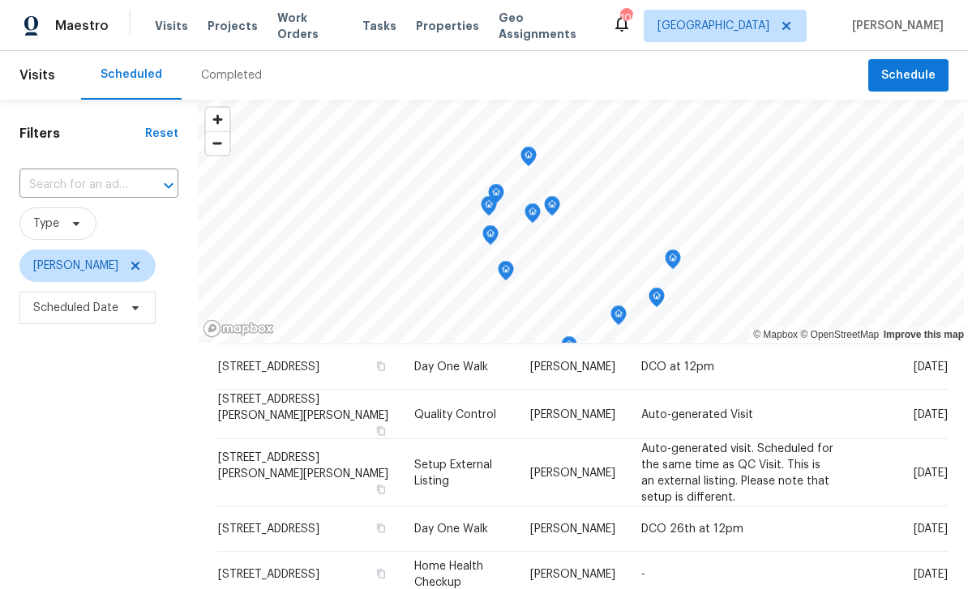
scroll to position [0, 0]
